Goal: Task Accomplishment & Management: Manage account settings

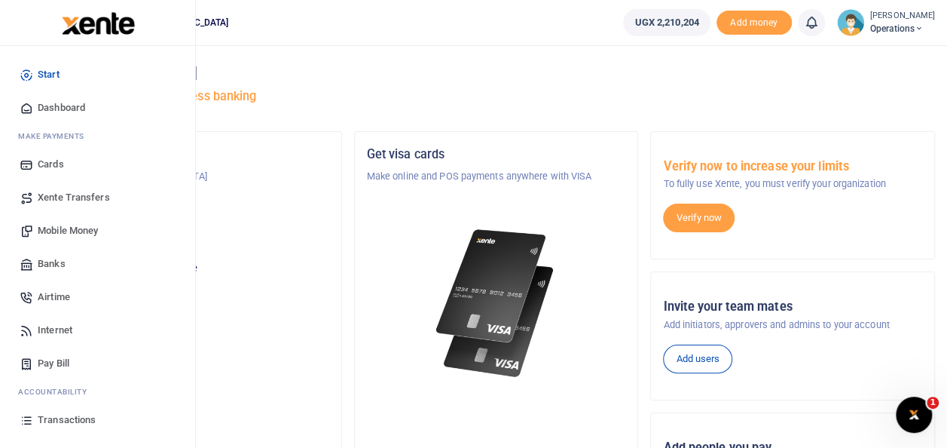
click at [74, 234] on span "Mobile Money" at bounding box center [68, 230] width 60 height 15
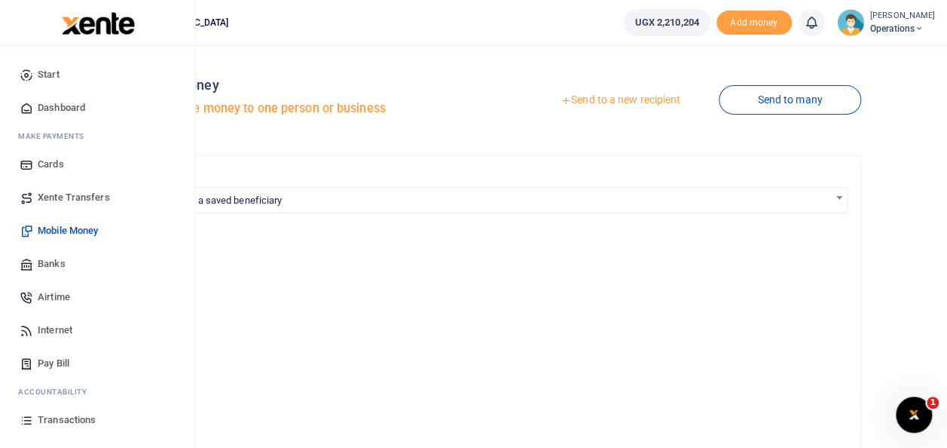
scroll to position [90, 0]
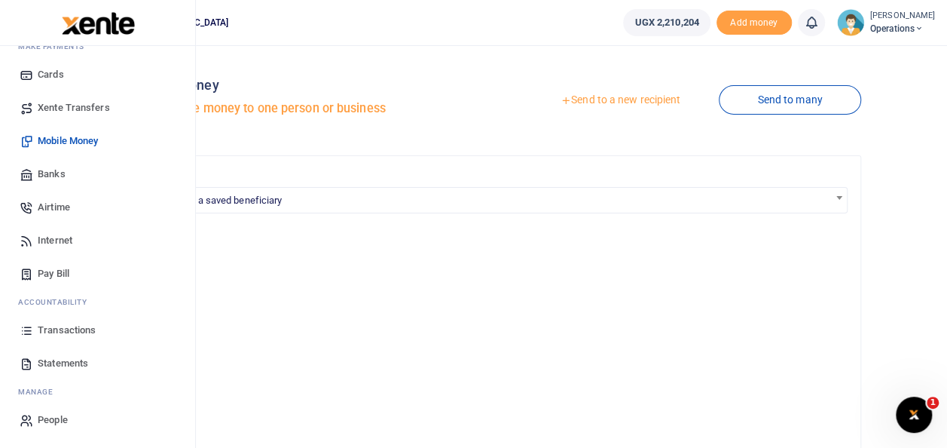
click at [86, 368] on span "Statements" at bounding box center [63, 363] width 50 height 15
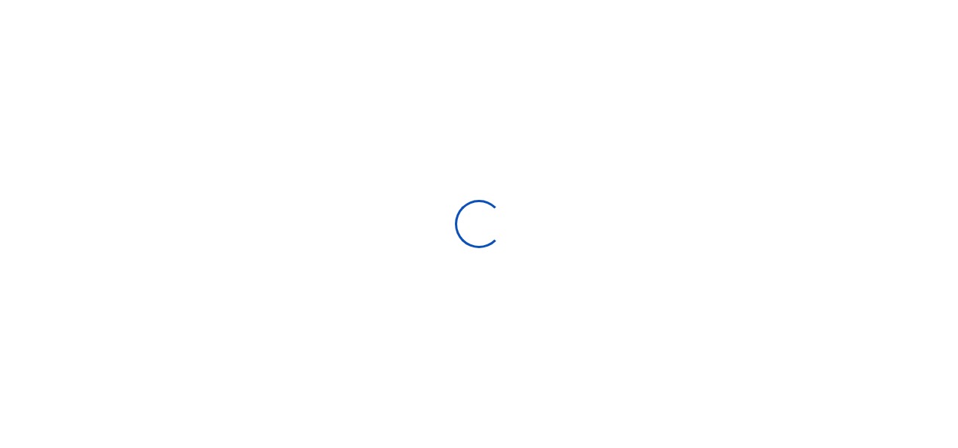
select select "ALL"
type input "09/01/2025 - 09/30/2025"
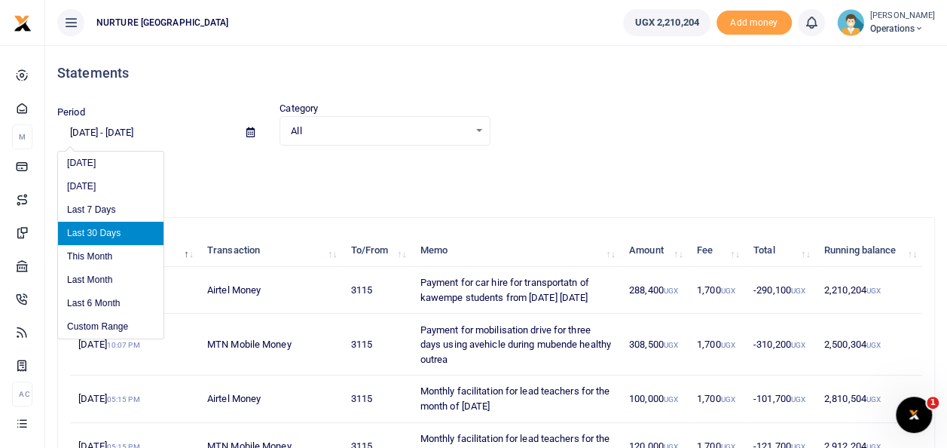
click at [108, 131] on input "09/01/2025 - 09/30/2025" at bounding box center [145, 133] width 177 height 26
click at [105, 248] on li "This Month" at bounding box center [110, 256] width 105 height 23
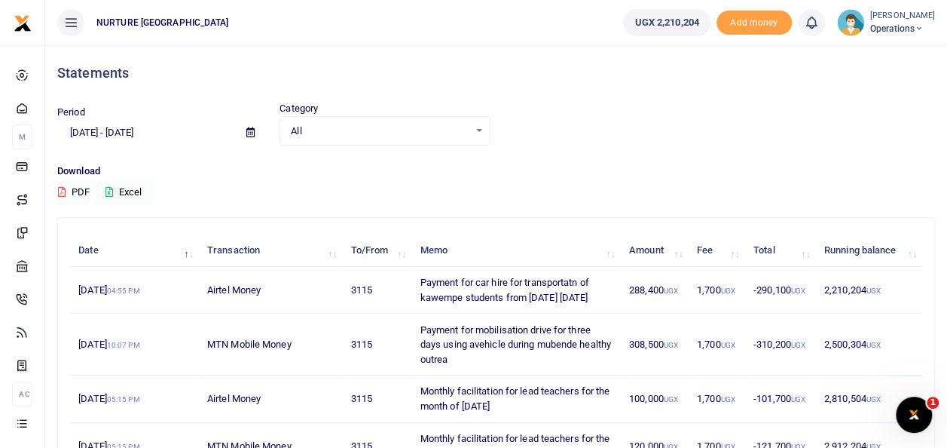
click at [133, 194] on button "Excel" at bounding box center [124, 192] width 62 height 26
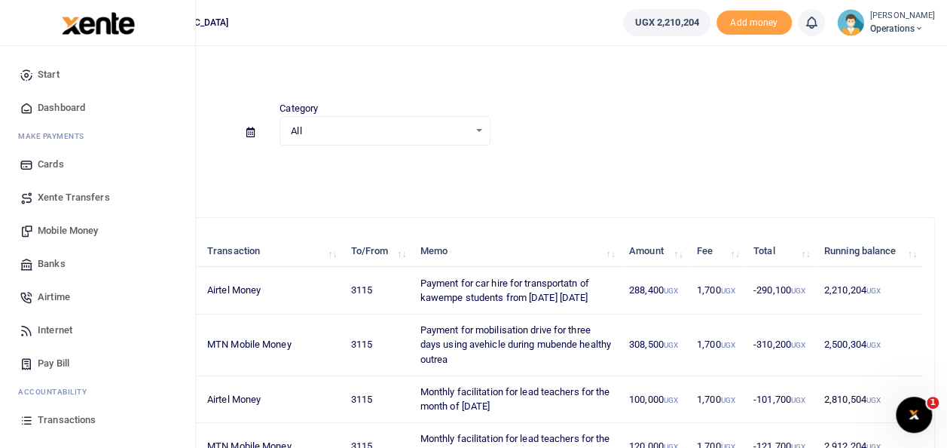
click at [56, 419] on span "Transactions" at bounding box center [67, 419] width 58 height 15
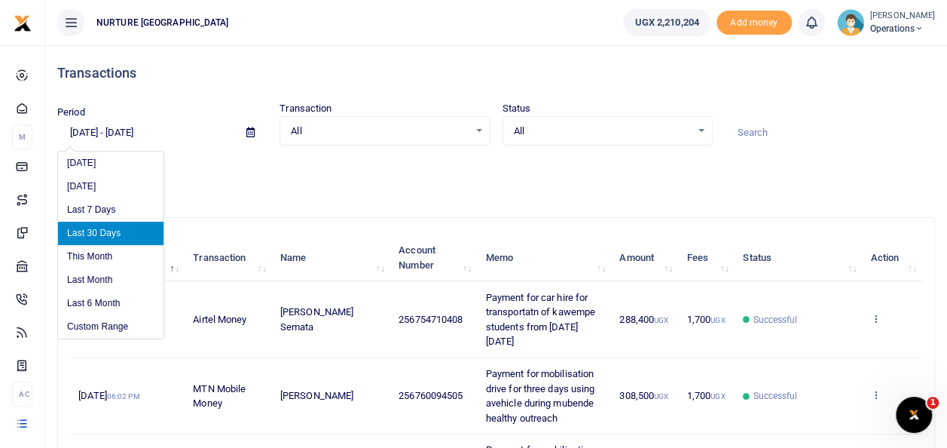
click at [151, 131] on input "09/01/2025 - 09/30/2025" at bounding box center [145, 133] width 177 height 26
click at [105, 254] on li "This Month" at bounding box center [110, 256] width 105 height 23
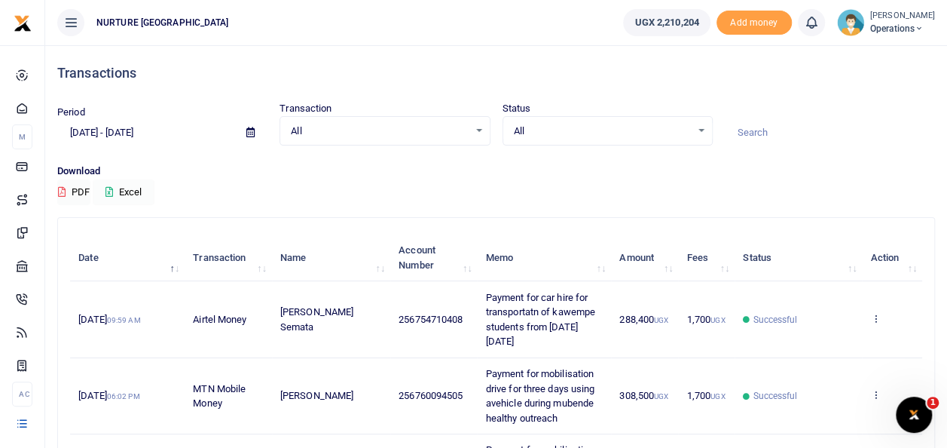
click at [135, 190] on button "Excel" at bounding box center [124, 192] width 62 height 26
